Goal: Register for event/course

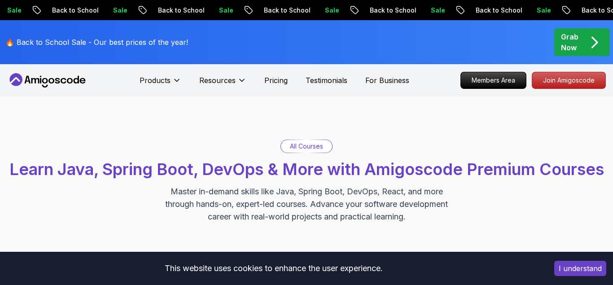
scroll to position [283, 0]
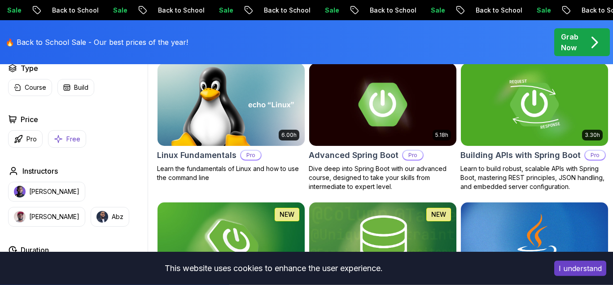
click at [70, 132] on button "Free" at bounding box center [67, 138] width 38 height 17
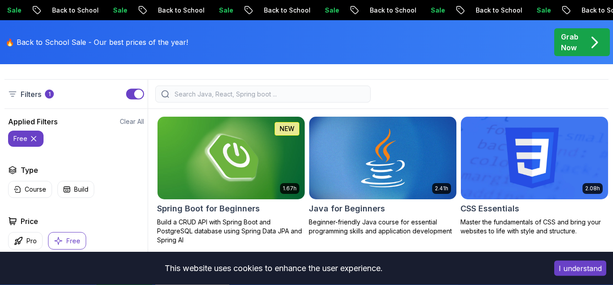
scroll to position [251, 0]
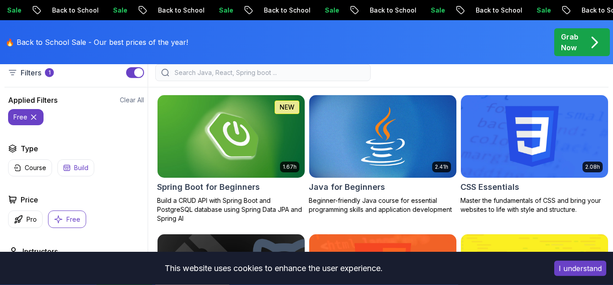
click at [85, 166] on p "Build" at bounding box center [81, 167] width 14 height 9
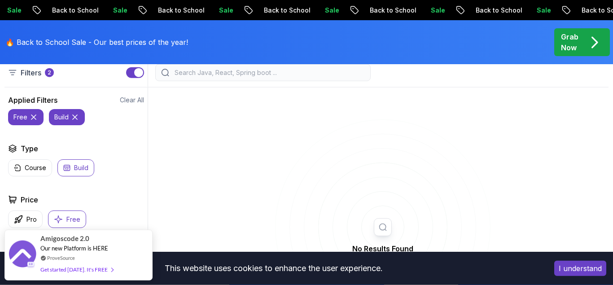
click at [77, 116] on icon at bounding box center [74, 117] width 9 height 9
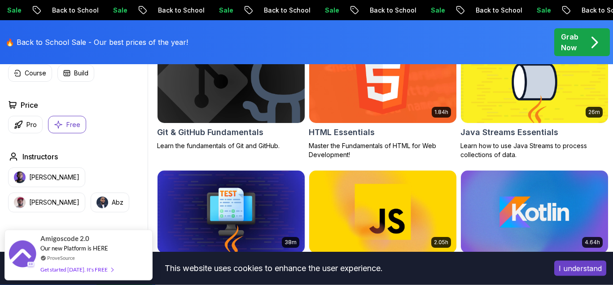
scroll to position [443, 0]
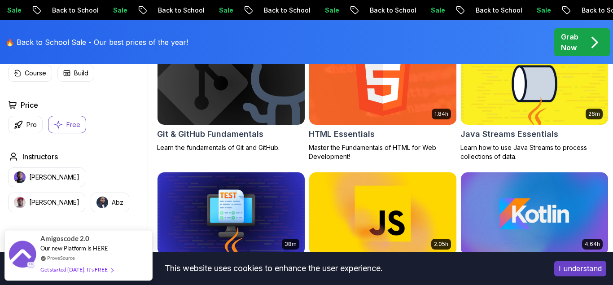
click at [67, 122] on p "Free" at bounding box center [73, 124] width 14 height 9
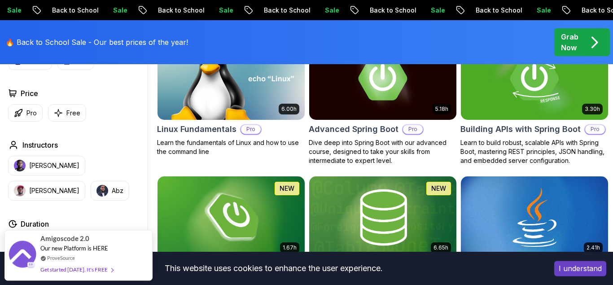
scroll to position [314, 0]
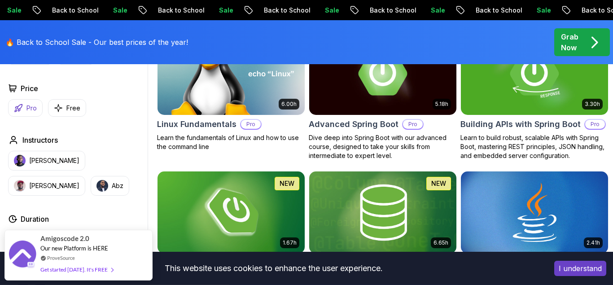
click at [39, 112] on button "Pro" at bounding box center [25, 107] width 35 height 17
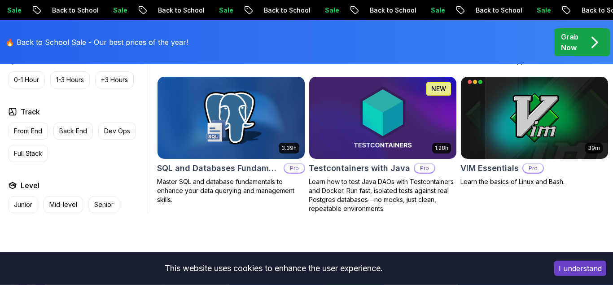
scroll to position [1960, 0]
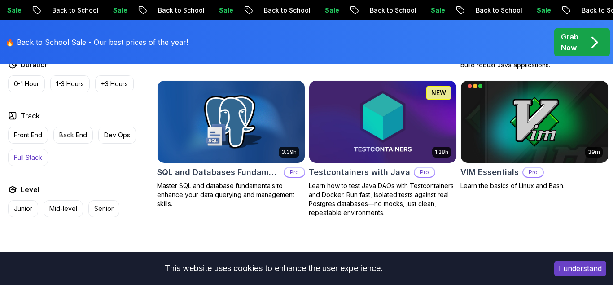
click at [40, 149] on button "Full Stack" at bounding box center [28, 157] width 40 height 17
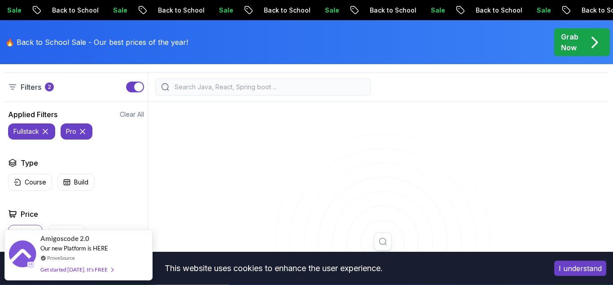
scroll to position [210, 0]
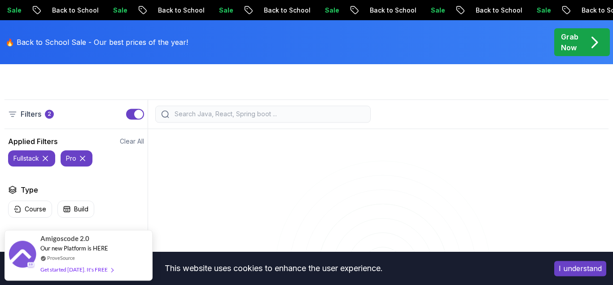
click at [83, 164] on button "pro" at bounding box center [77, 158] width 32 height 16
click at [76, 211] on p "Build" at bounding box center [81, 209] width 14 height 9
click at [43, 160] on icon at bounding box center [45, 158] width 9 height 9
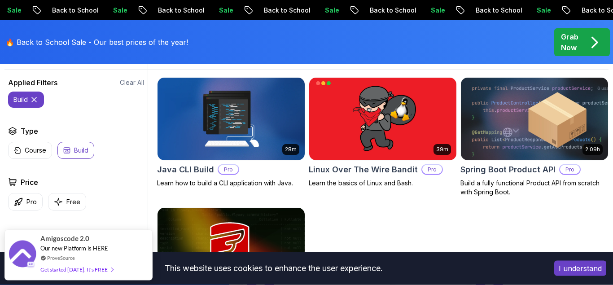
scroll to position [248, 0]
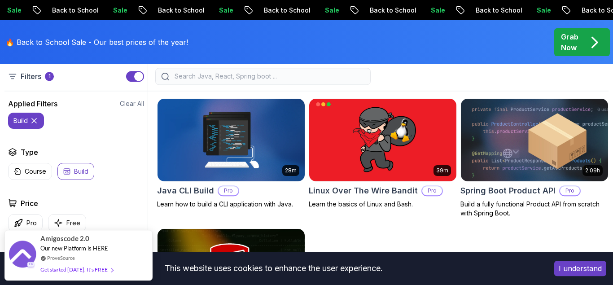
click at [36, 121] on icon at bounding box center [34, 120] width 9 height 9
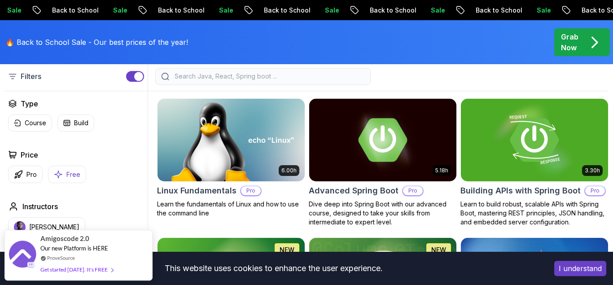
click at [74, 171] on p "Free" at bounding box center [73, 174] width 14 height 9
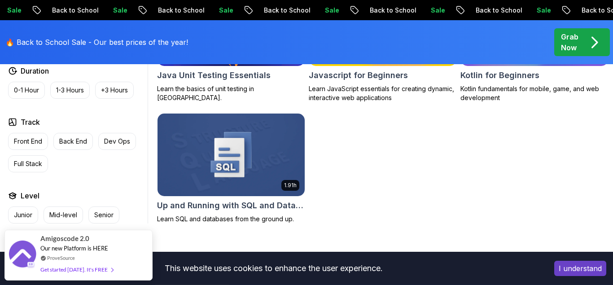
scroll to position [645, 0]
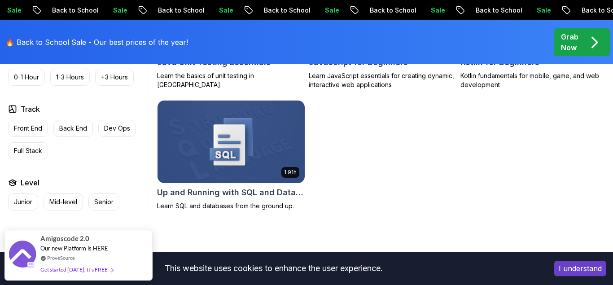
click at [246, 196] on h2 "Up and Running with SQL and Databases" at bounding box center [231, 192] width 148 height 13
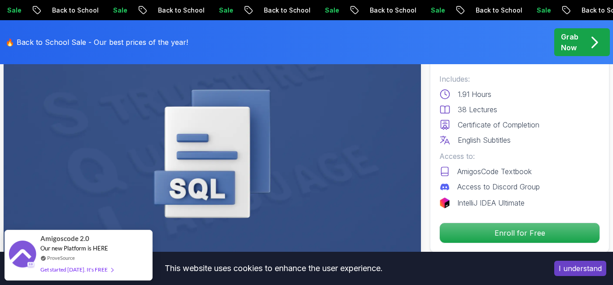
scroll to position [109, 0]
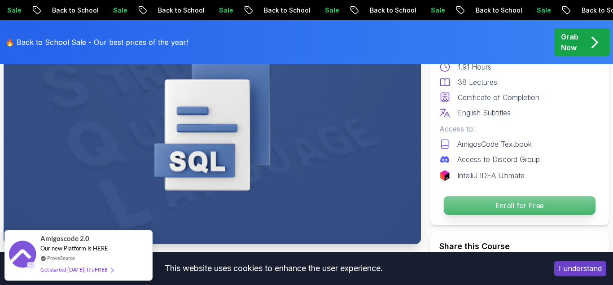
click at [494, 203] on p "Enroll for Free" at bounding box center [520, 205] width 152 height 19
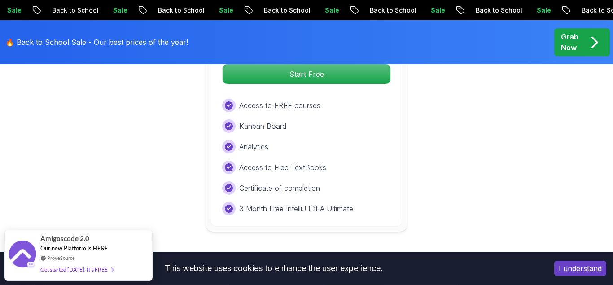
scroll to position [1779, 0]
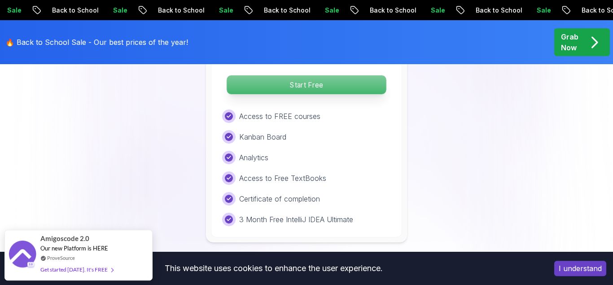
click at [345, 90] on p "Start Free" at bounding box center [306, 84] width 159 height 19
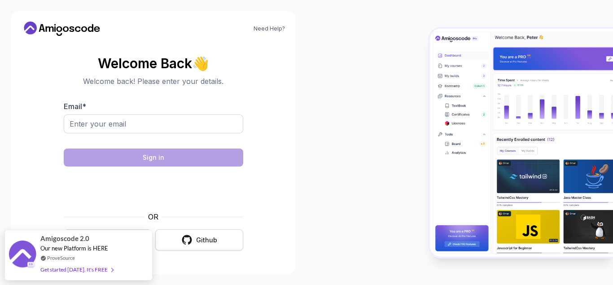
click at [192, 234] on icon "button" at bounding box center [186, 239] width 11 height 11
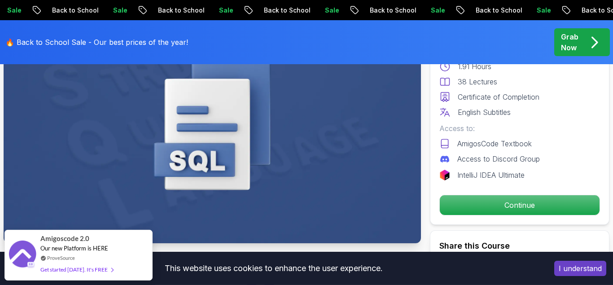
scroll to position [124, 0]
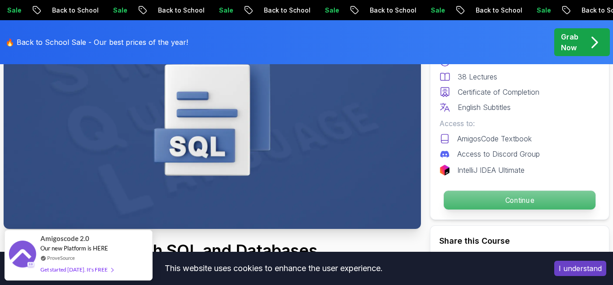
click at [525, 200] on p "Continue" at bounding box center [520, 200] width 152 height 19
